Goal: Navigation & Orientation: Find specific page/section

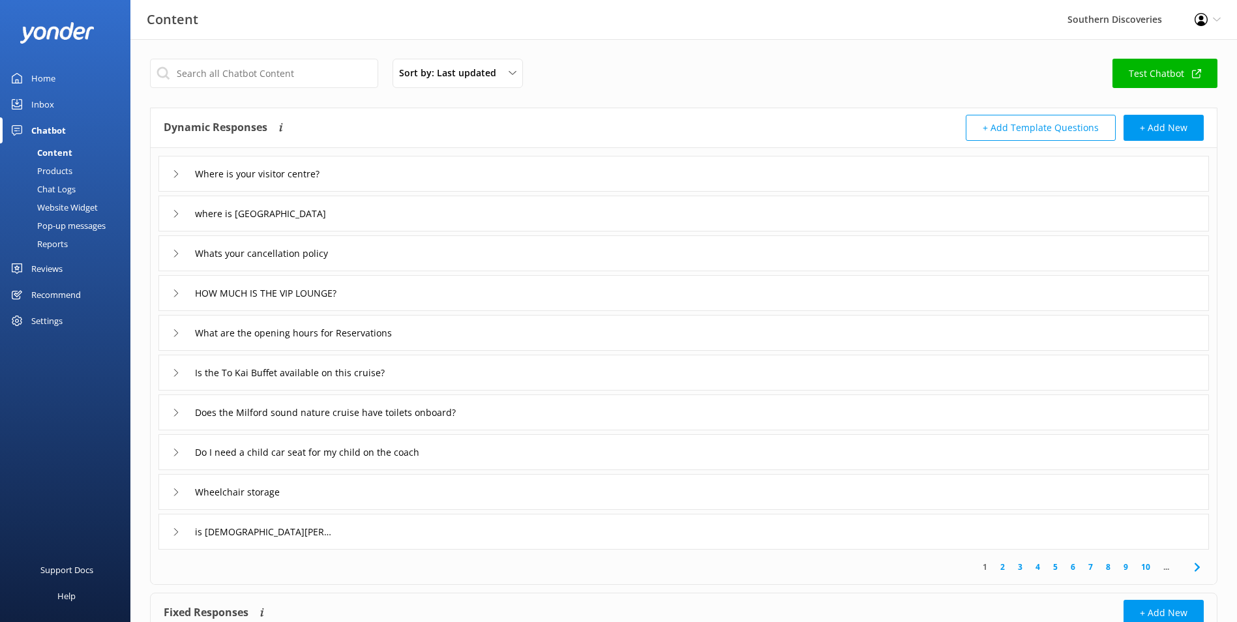
click at [50, 225] on div "Pop-up messages" at bounding box center [57, 226] width 98 height 18
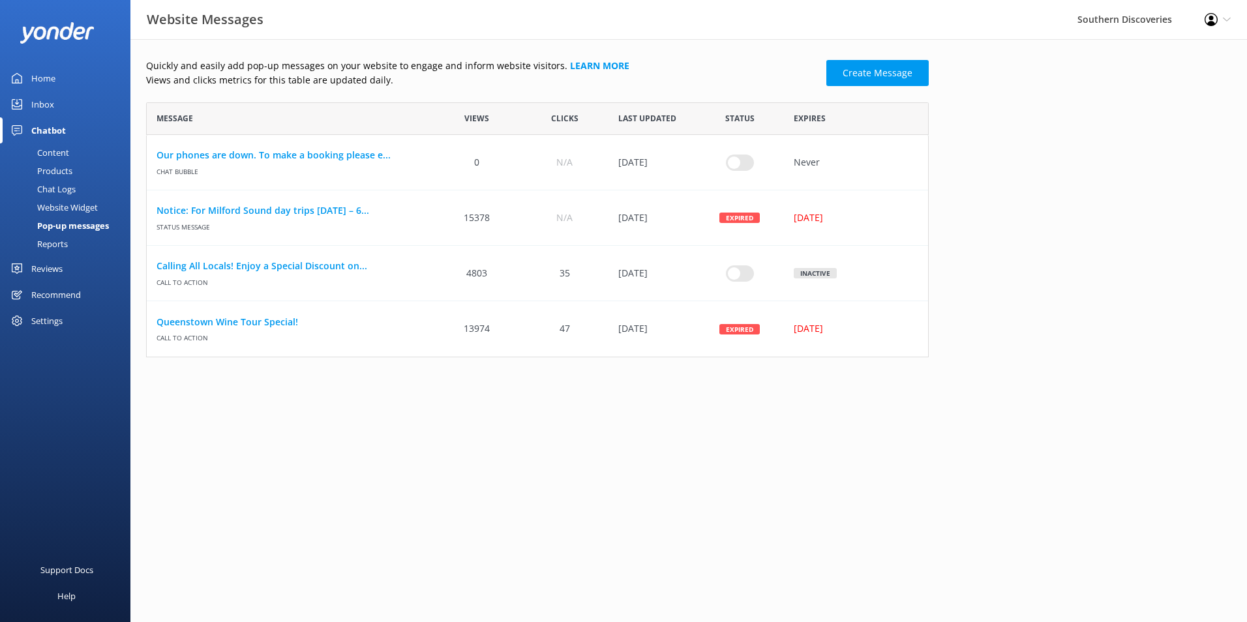
scroll to position [245, 773]
